Goal: Task Accomplishment & Management: Manage account settings

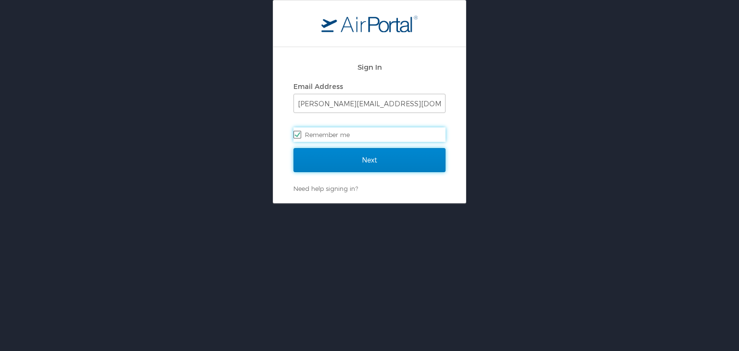
click at [345, 161] on input "Next" at bounding box center [369, 160] width 152 height 24
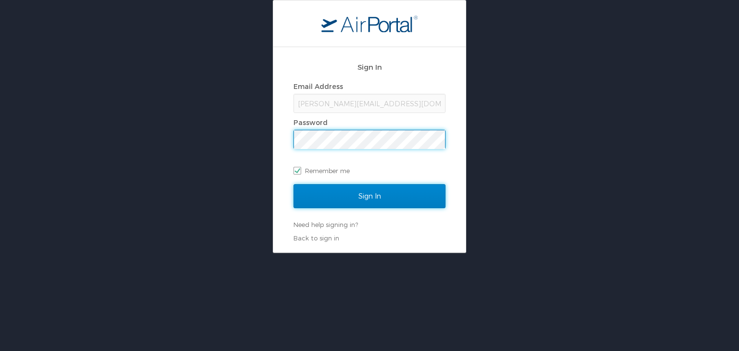
click at [388, 188] on input "Sign In" at bounding box center [369, 196] width 152 height 24
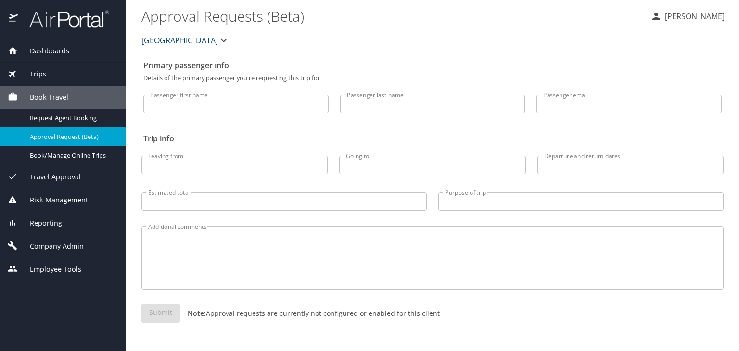
click at [55, 243] on span "Company Admin" at bounding box center [51, 246] width 66 height 11
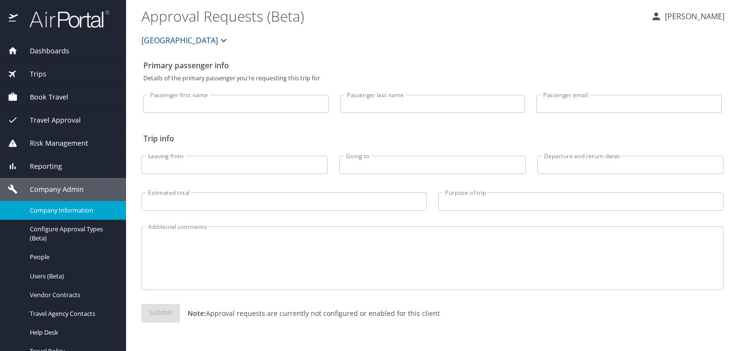
click at [69, 206] on span "Company Information" at bounding box center [72, 210] width 85 height 9
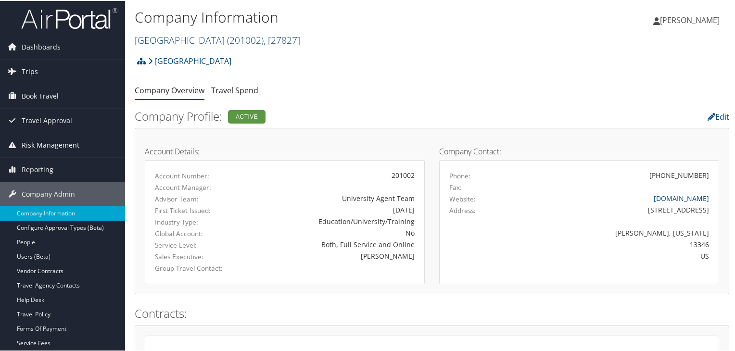
click at [228, 38] on span "( 201002 )" at bounding box center [245, 39] width 37 height 13
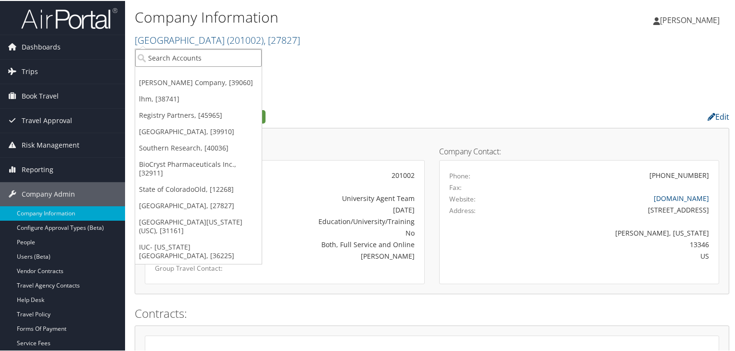
click at [216, 53] on input "search" at bounding box center [198, 57] width 126 height 18
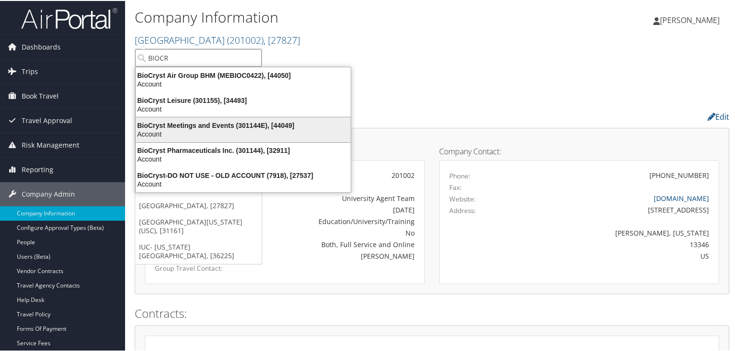
type input "BIOCR"
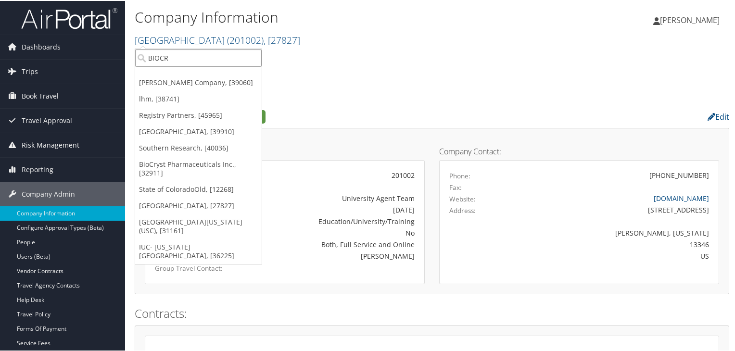
click at [179, 55] on input "BIOCR" at bounding box center [198, 57] width 126 height 18
click at [179, 55] on input "search" at bounding box center [198, 57] width 126 height 18
type input "32911"
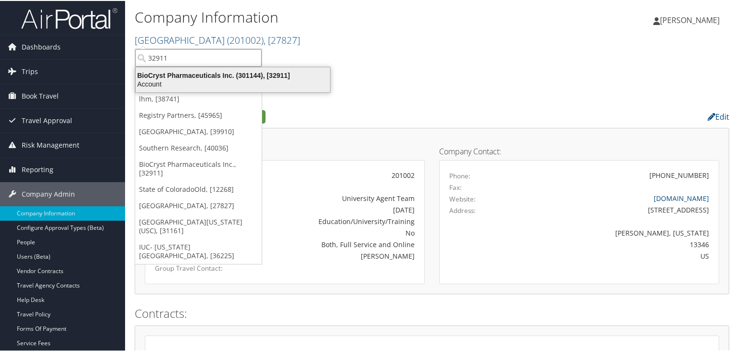
click at [185, 80] on div "Account" at bounding box center [233, 83] width 206 height 9
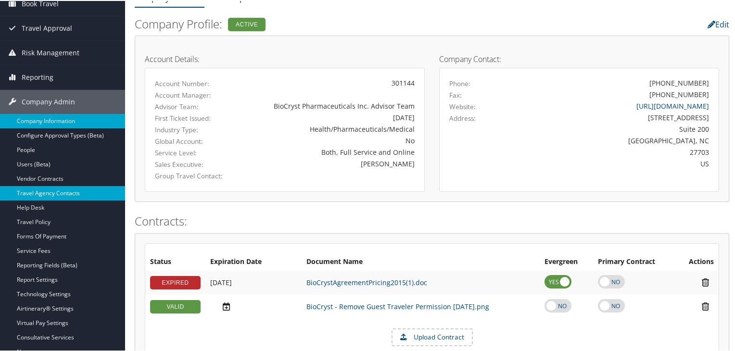
scroll to position [96, 0]
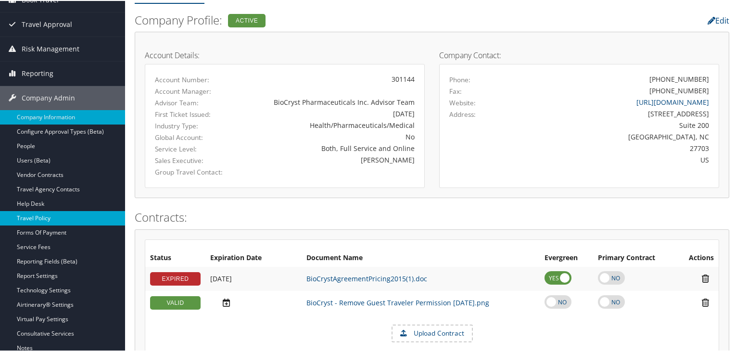
click at [37, 215] on link "Travel Policy" at bounding box center [62, 217] width 125 height 14
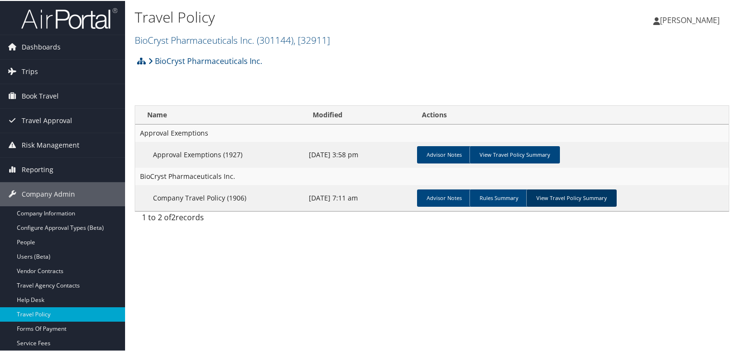
click at [549, 199] on link "View Travel Policy Summary" at bounding box center [571, 197] width 90 height 17
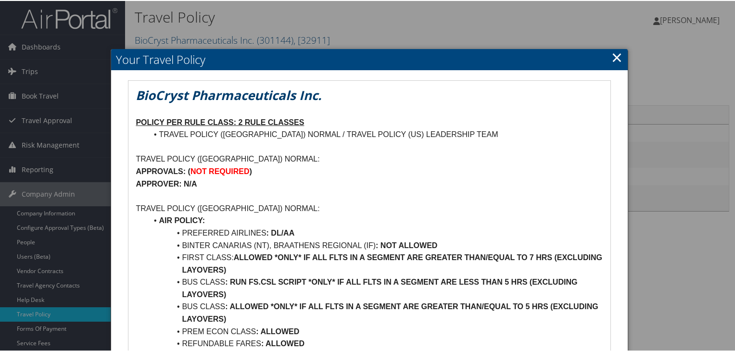
click at [612, 55] on link "×" at bounding box center [616, 56] width 11 height 19
